Goal: Information Seeking & Learning: Learn about a topic

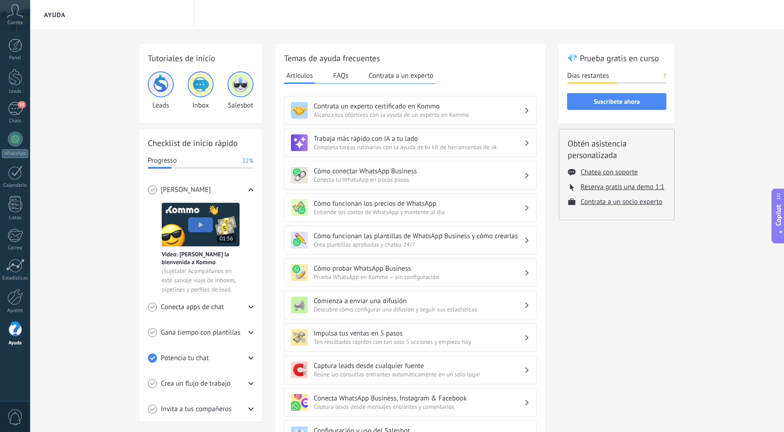
scroll to position [14, 0]
click at [117, 177] on div "Tutoriales de inicio Leads Inbox Salesbot Checklist de inicio rápido Progresso …" at bounding box center [407, 301] width 754 height 543
click at [8, 113] on div "59" at bounding box center [15, 108] width 15 height 13
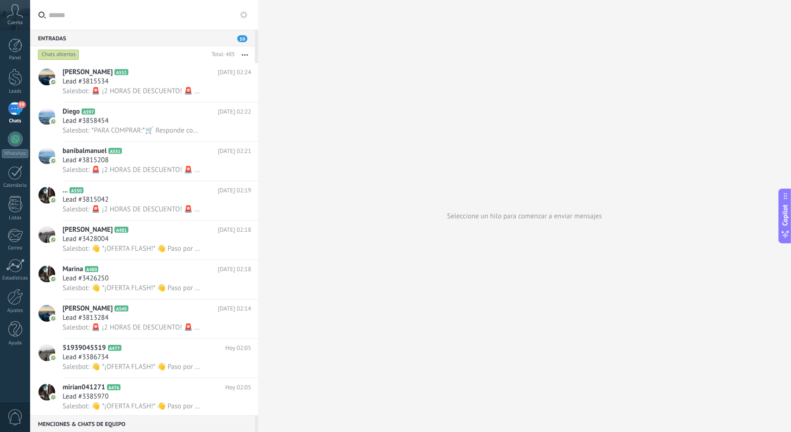
drag, startPoint x: 421, startPoint y: 146, endPoint x: 409, endPoint y: 131, distance: 18.8
click at [409, 131] on div "Seleccione un hilo para comenzar a enviar mensajes" at bounding box center [524, 216] width 533 height 432
drag, startPoint x: 409, startPoint y: 131, endPoint x: 402, endPoint y: 127, distance: 8.4
click at [402, 127] on div "Seleccione un hilo para comenzar a enviar mensajes" at bounding box center [524, 216] width 533 height 432
drag, startPoint x: 394, startPoint y: 211, endPoint x: 383, endPoint y: 191, distance: 22.2
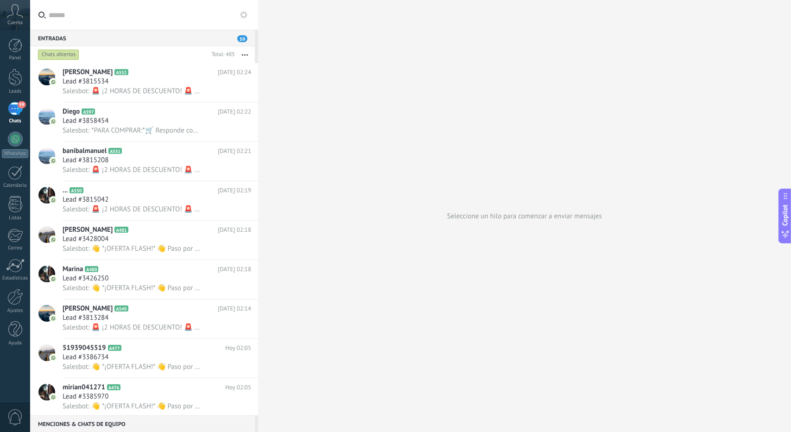
click at [383, 191] on div "Seleccione un hilo para comenzar a enviar mensajes" at bounding box center [524, 216] width 533 height 432
drag, startPoint x: 383, startPoint y: 191, endPoint x: 374, endPoint y: 184, distance: 12.2
click at [374, 184] on div "Seleccione un hilo para comenzar a enviar mensajes" at bounding box center [524, 216] width 533 height 432
drag, startPoint x: 374, startPoint y: 184, endPoint x: 369, endPoint y: 179, distance: 6.2
click at [369, 179] on div "Seleccione un hilo para comenzar a enviar mensajes" at bounding box center [524, 216] width 533 height 432
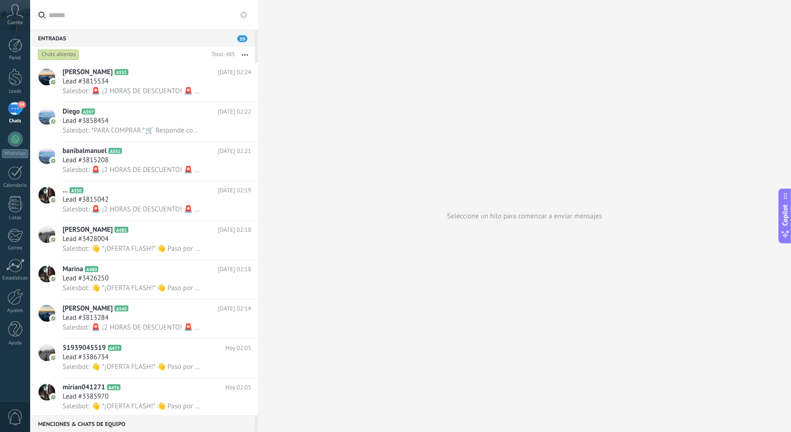
drag, startPoint x: 369, startPoint y: 179, endPoint x: 364, endPoint y: 173, distance: 8.3
click at [364, 173] on div "Seleccione un hilo para comenzar a enviar mensajes" at bounding box center [524, 216] width 533 height 432
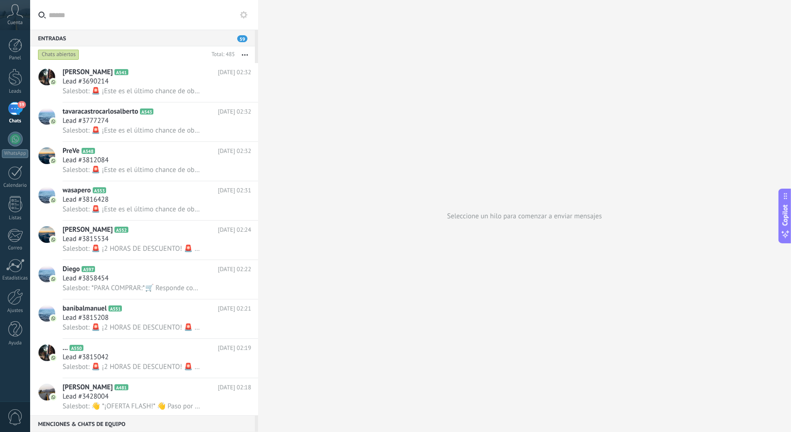
click at [661, 236] on div "Seleccione un hilo para comenzar a enviar mensajes" at bounding box center [524, 216] width 533 height 432
drag, startPoint x: 661, startPoint y: 236, endPoint x: 575, endPoint y: 280, distance: 96.6
click at [575, 280] on div "Seleccione un hilo para comenzar a enviar mensajes" at bounding box center [524, 216] width 533 height 432
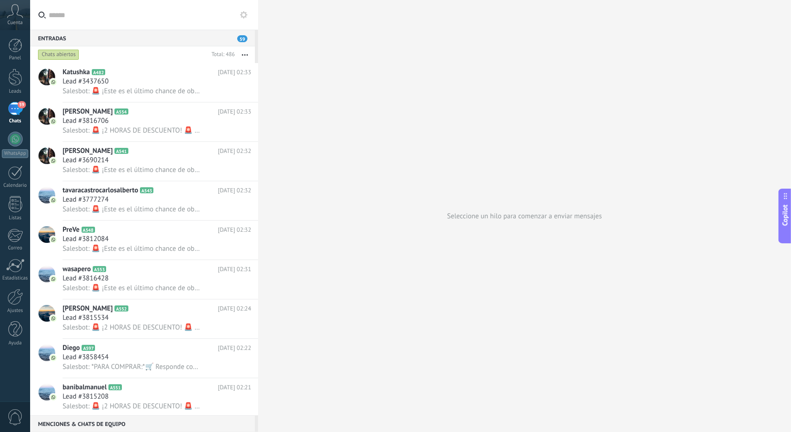
click at [683, 231] on div "Seleccione un hilo para comenzar a enviar mensajes" at bounding box center [524, 216] width 533 height 432
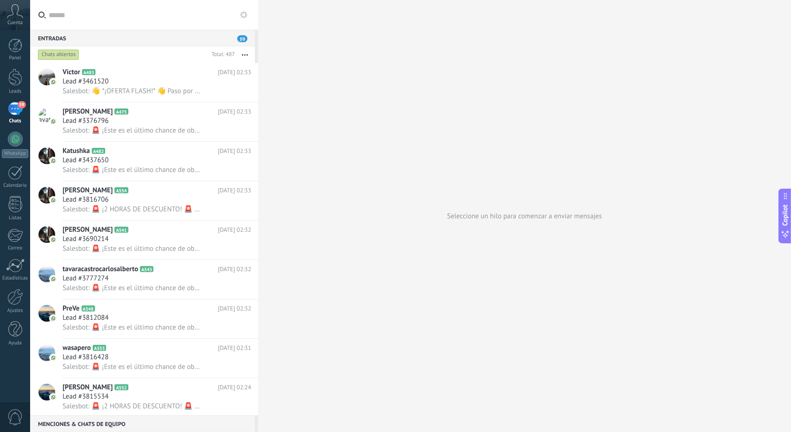
drag, startPoint x: 534, startPoint y: 112, endPoint x: 521, endPoint y: 105, distance: 14.5
click at [521, 105] on div "Seleccione un hilo para comenzar a enviar mensajes" at bounding box center [524, 216] width 533 height 432
drag, startPoint x: 518, startPoint y: 104, endPoint x: 509, endPoint y: 97, distance: 12.0
click at [509, 97] on div "Seleccione un hilo para comenzar a enviar mensajes" at bounding box center [524, 216] width 533 height 432
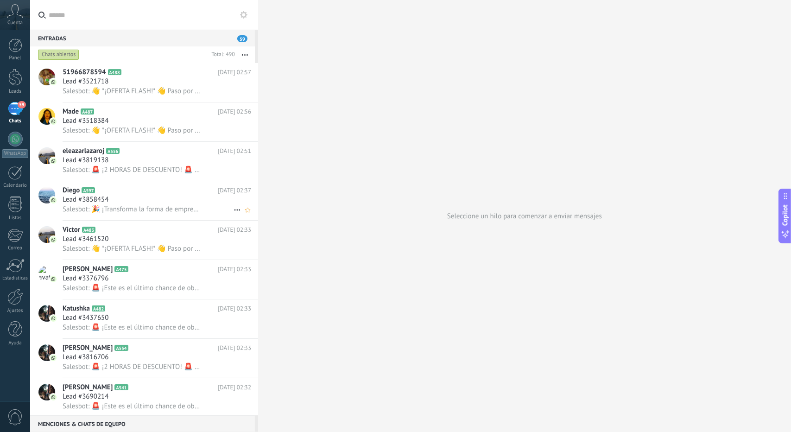
click at [133, 210] on span "Salesbot: 🎉 ¡Transforma la forma de emprender con mi *CURSO DE CHUPETES Y HELAD…" at bounding box center [132, 209] width 138 height 9
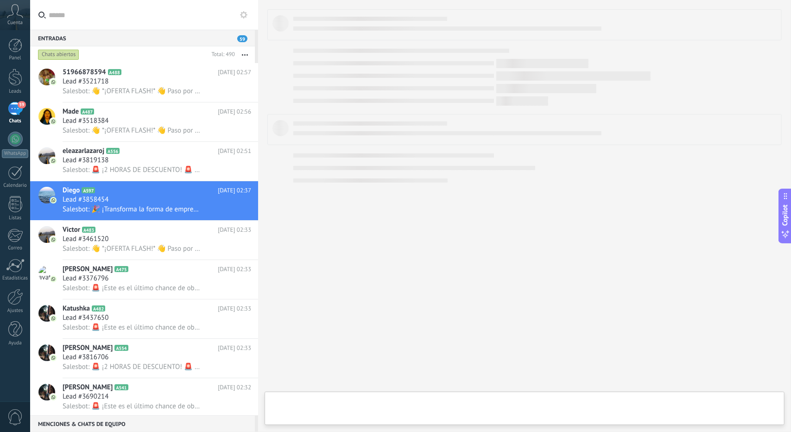
type textarea "**********"
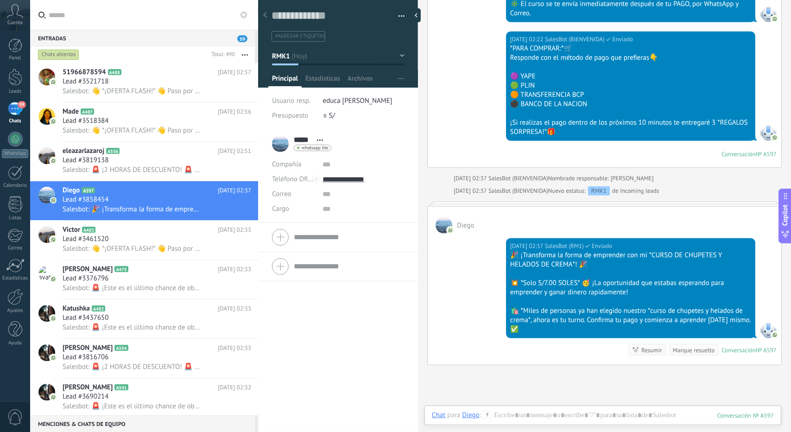
scroll to position [585, 0]
